Goal: Information Seeking & Learning: Learn about a topic

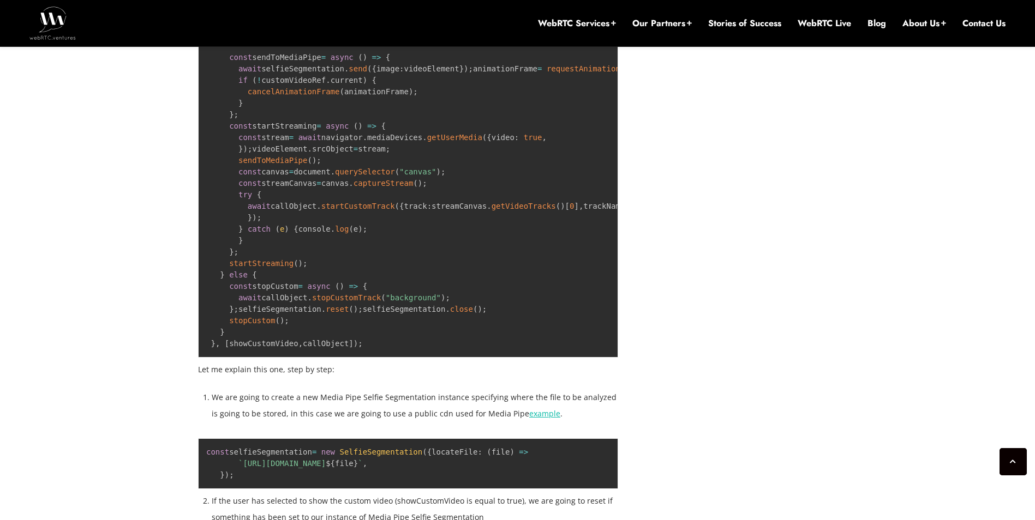
scroll to position [2973, 0]
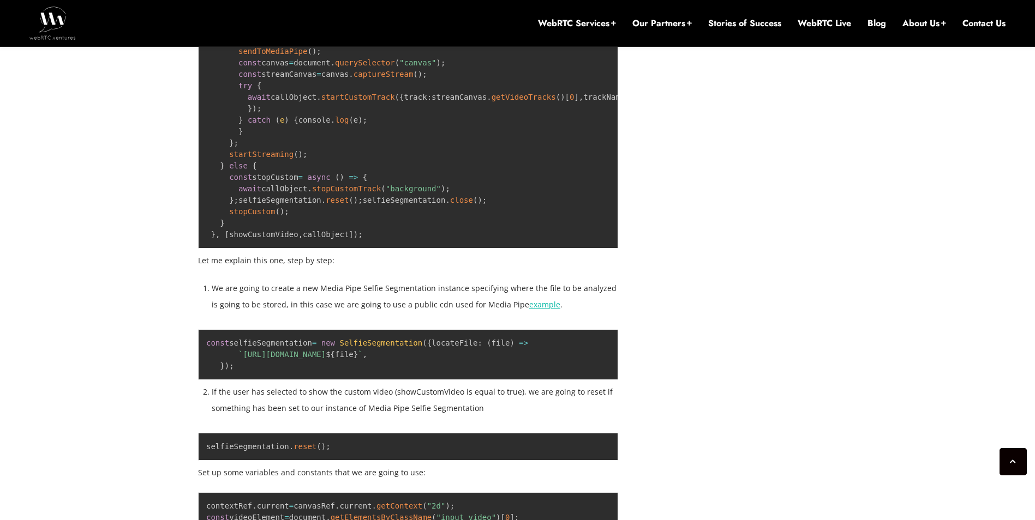
click at [285, 137] on pre "export default function Call ( { customVideo } ) { … useEffect ( ( ) = > { cons…" at bounding box center [408, 39] width 420 height 417
click at [365, 239] on code "export default function Call ( { customVideo } ) { … useEffect ( ( ) = > { cons…" at bounding box center [466, 40] width 520 height 398
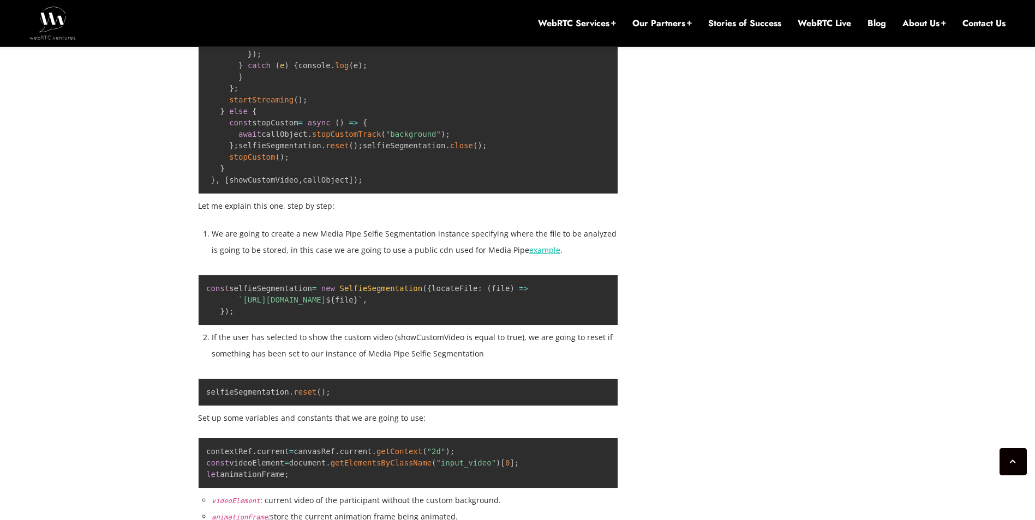
scroll to position [3191, 0]
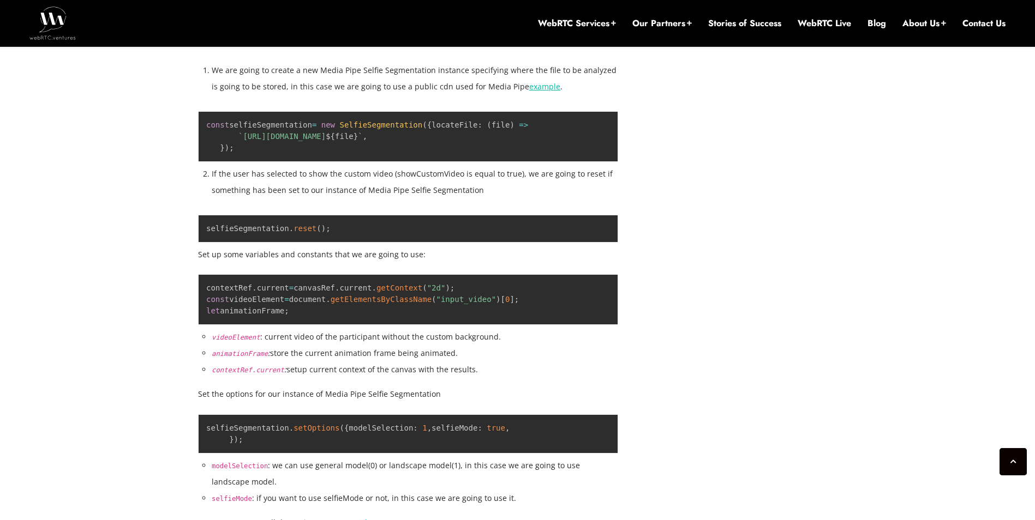
drag, startPoint x: 382, startPoint y: 204, endPoint x: 373, endPoint y: 233, distance: 31.1
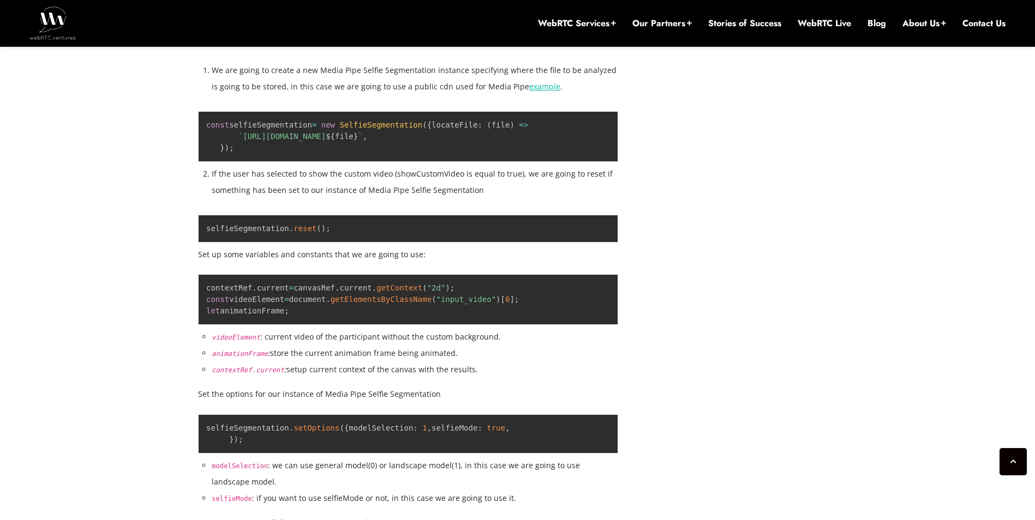
drag, startPoint x: 373, startPoint y: 233, endPoint x: 364, endPoint y: 250, distance: 18.8
drag, startPoint x: 328, startPoint y: 225, endPoint x: 331, endPoint y: 241, distance: 16.6
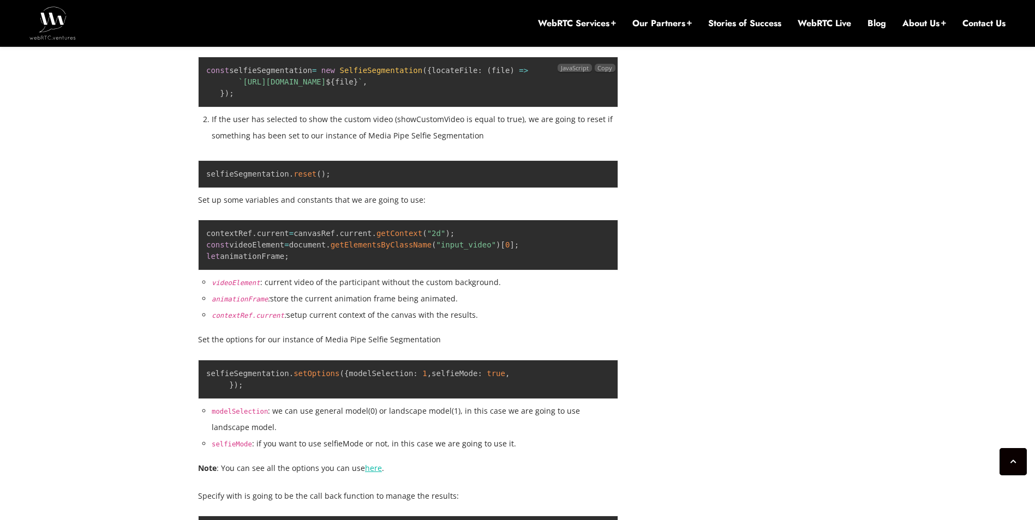
scroll to position [3464, 0]
